Goal: Transaction & Acquisition: Purchase product/service

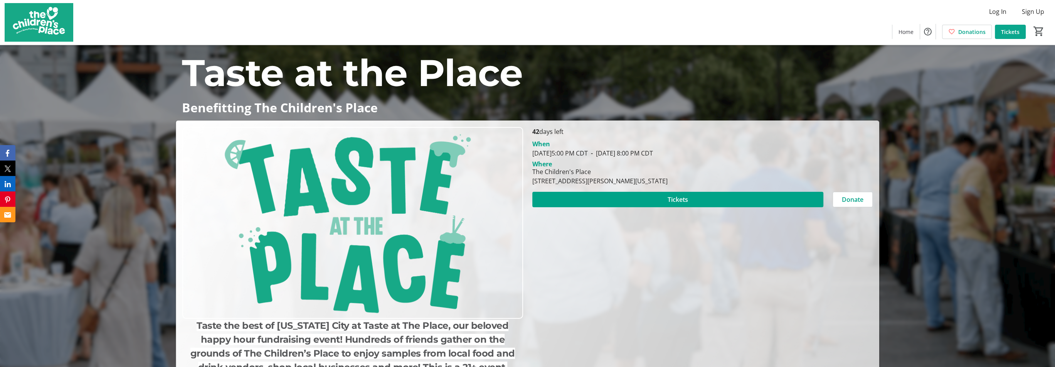
click at [1007, 33] on span "Tickets" at bounding box center [1010, 32] width 19 height 8
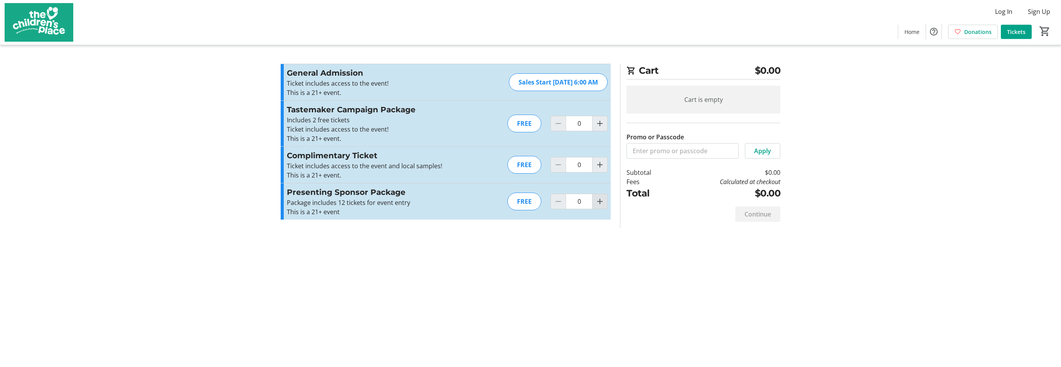
click at [603, 199] on mat-icon "Increment by one" at bounding box center [599, 201] width 9 height 9
type input "1"
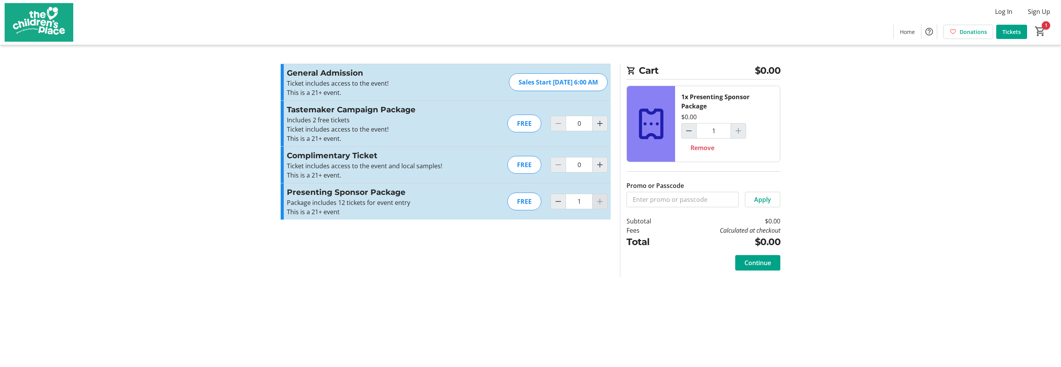
click at [603, 199] on div at bounding box center [599, 200] width 15 height 15
click at [754, 260] on span "Continue" at bounding box center [757, 262] width 27 height 9
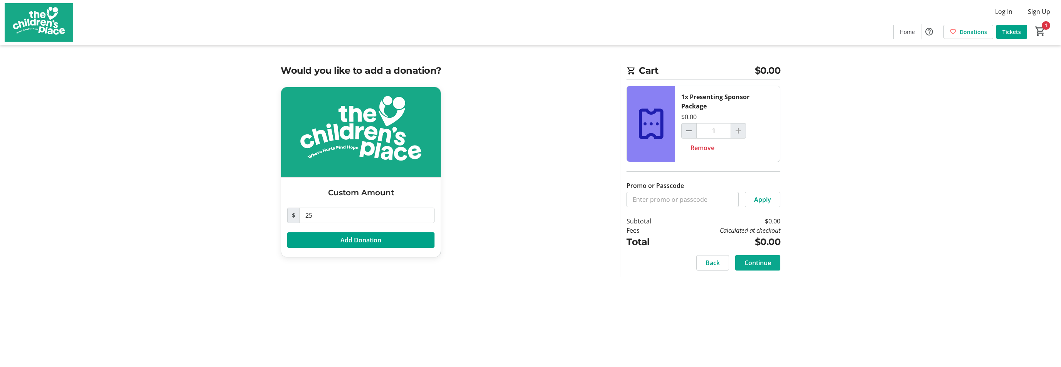
click at [748, 260] on span "Continue" at bounding box center [757, 262] width 27 height 9
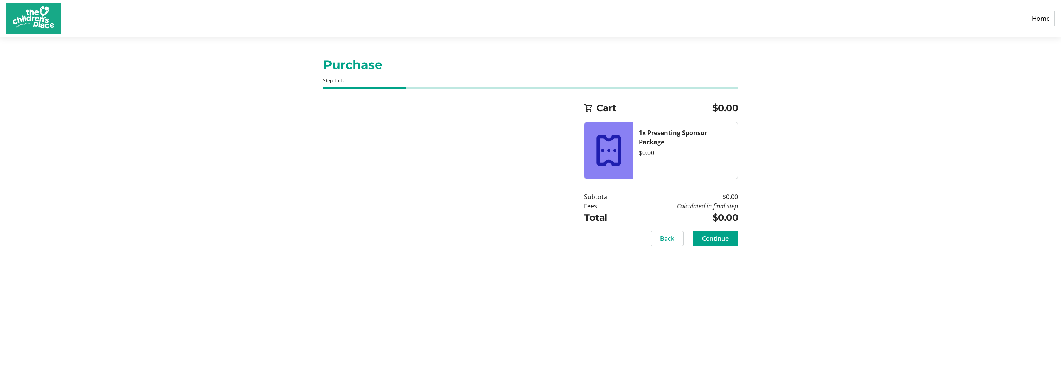
select select "US"
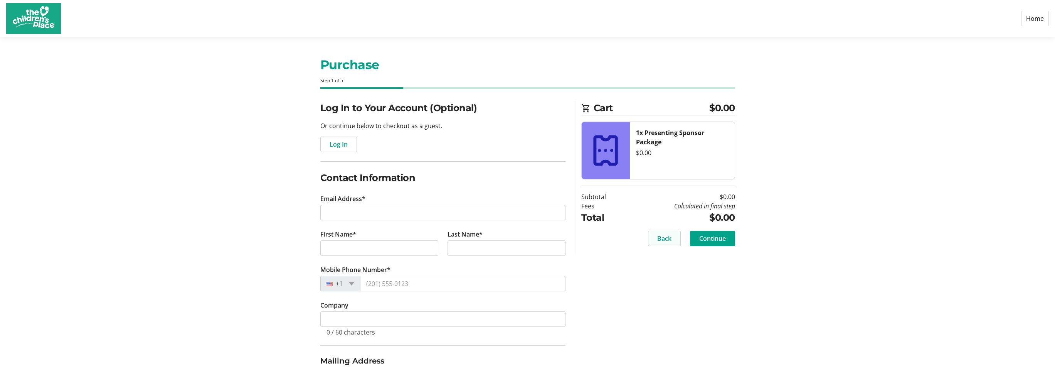
click at [665, 239] on span "Back" at bounding box center [664, 238] width 14 height 9
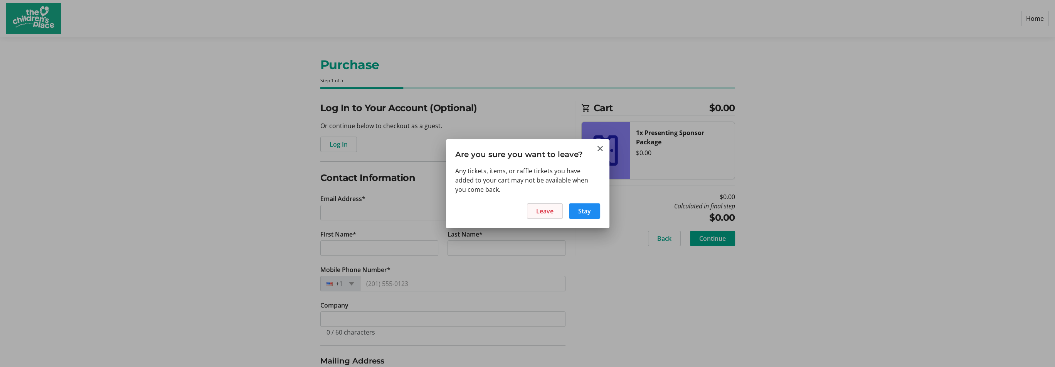
click at [553, 208] on span "Leave" at bounding box center [544, 210] width 17 height 9
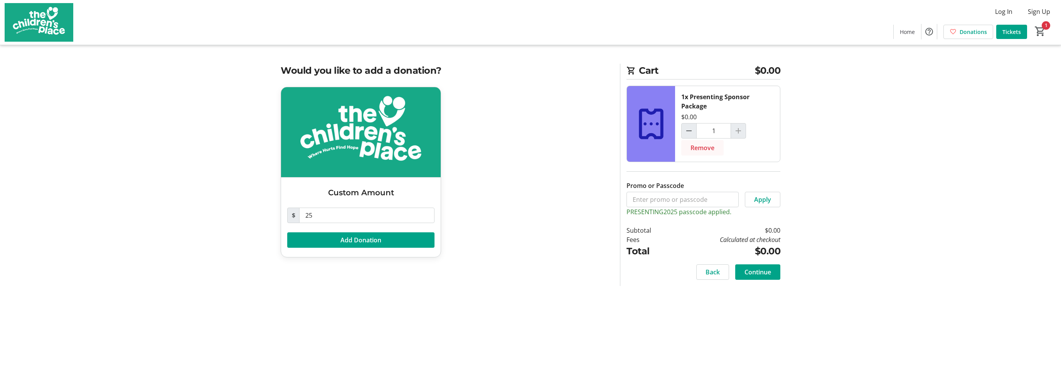
click at [694, 147] on span "Remove" at bounding box center [702, 147] width 24 height 9
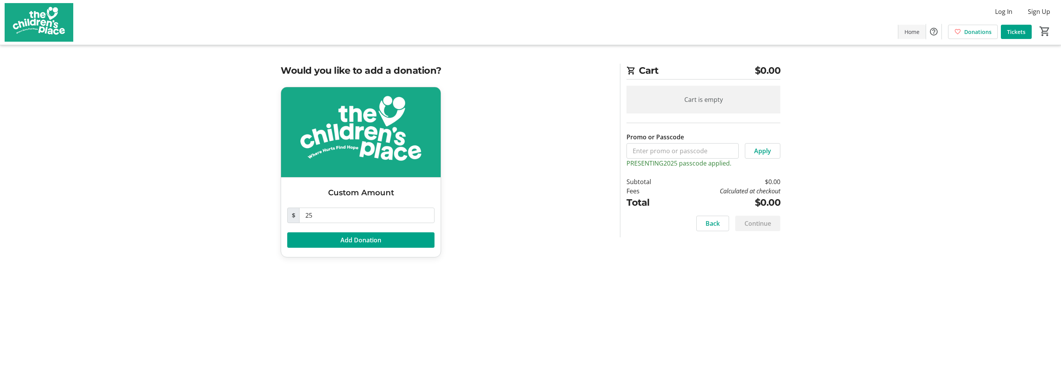
click at [907, 29] on span "Home" at bounding box center [911, 32] width 15 height 8
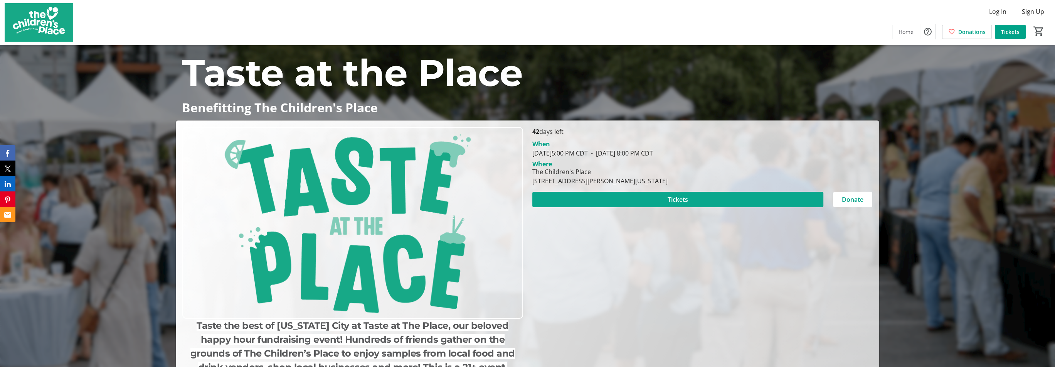
click at [695, 198] on span at bounding box center [677, 199] width 291 height 19
